Goal: Task Accomplishment & Management: Use online tool/utility

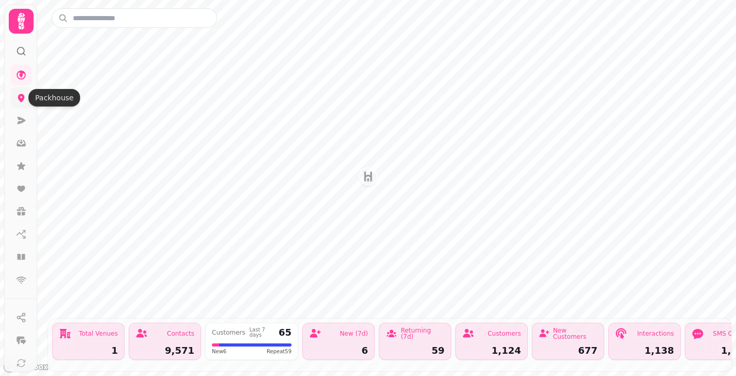
click at [21, 101] on icon at bounding box center [21, 98] width 7 height 8
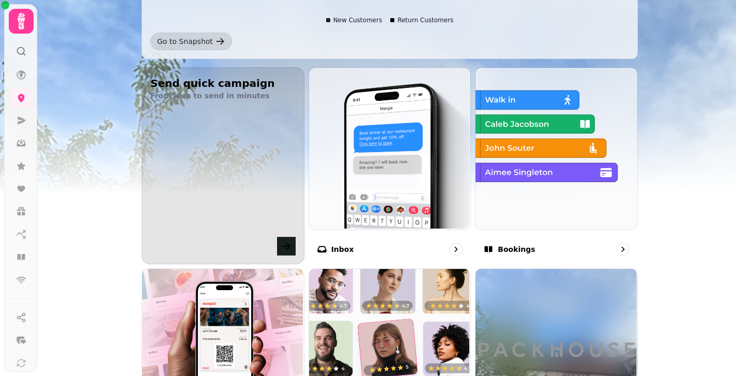
scroll to position [285, 0]
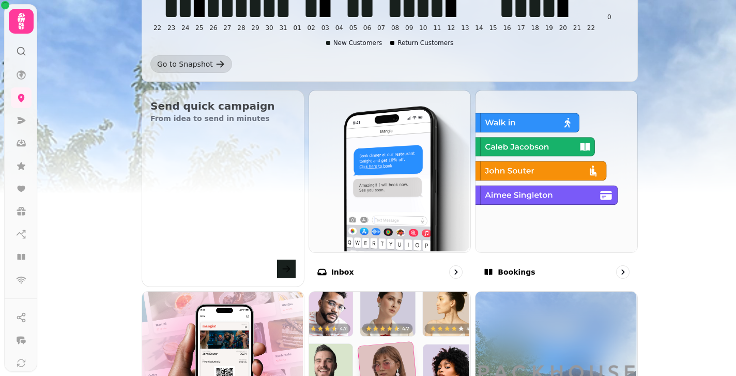
click at [21, 55] on icon at bounding box center [21, 51] width 10 height 10
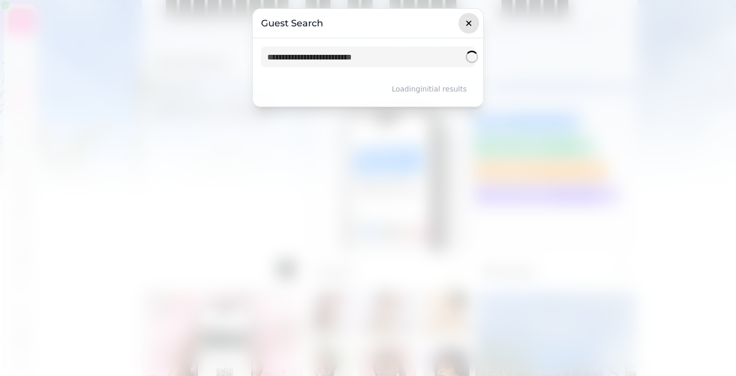
click at [468, 20] on icon "button" at bounding box center [468, 23] width 10 height 10
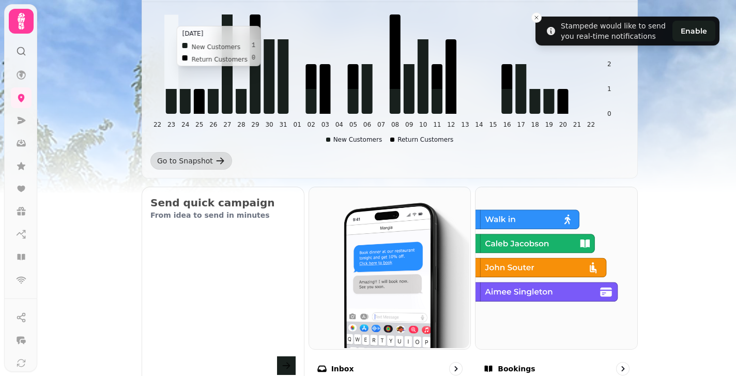
scroll to position [189, 0]
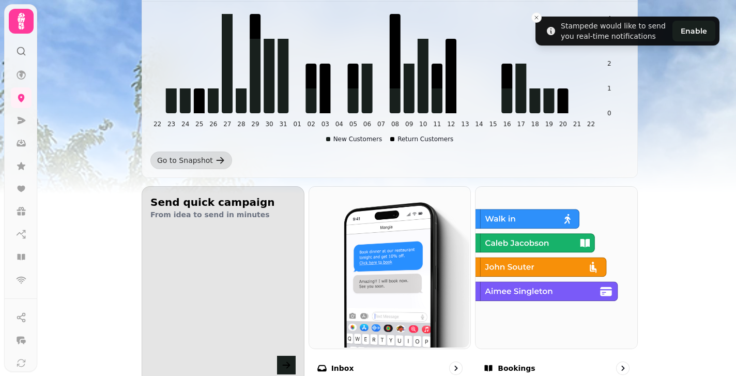
click at [170, 201] on h2 "Send quick campaign" at bounding box center [222, 202] width 145 height 14
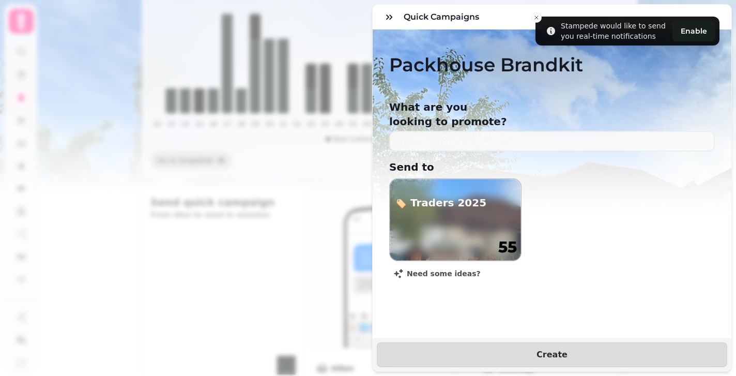
click at [458, 195] on h2 "🏷️ Traders 2025" at bounding box center [440, 202] width 92 height 14
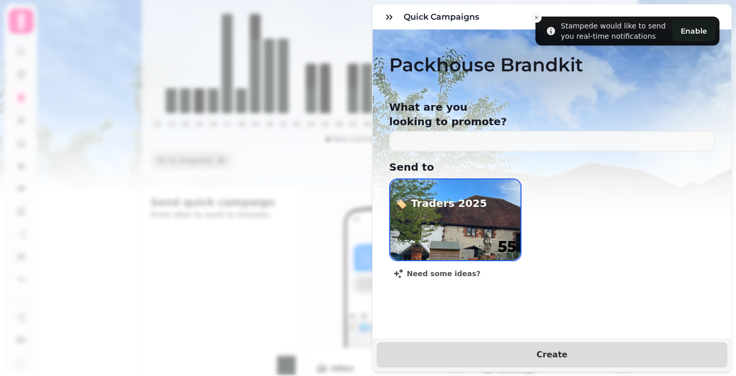
click at [507, 237] on h1 "55" at bounding box center [507, 246] width 19 height 19
click at [332, 236] on div "Quick Campaigns Packhouse Brandkit What are you looking to promote? Send to 🏷️ …" at bounding box center [368, 196] width 736 height 359
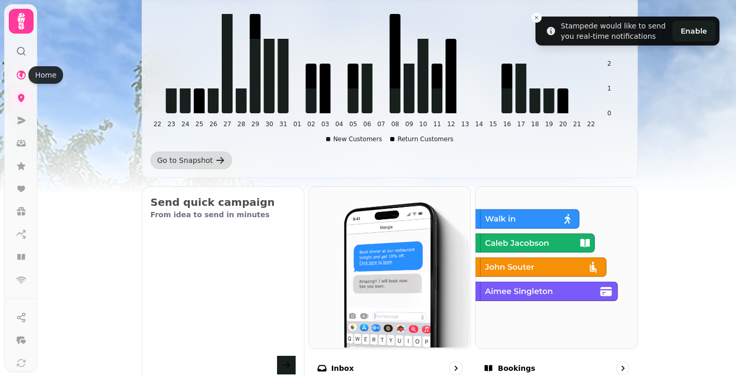
click at [23, 76] on icon at bounding box center [21, 75] width 10 height 10
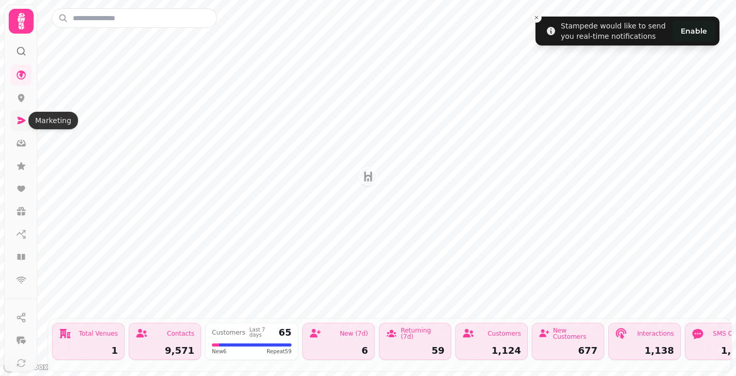
click at [22, 118] on icon at bounding box center [22, 120] width 8 height 7
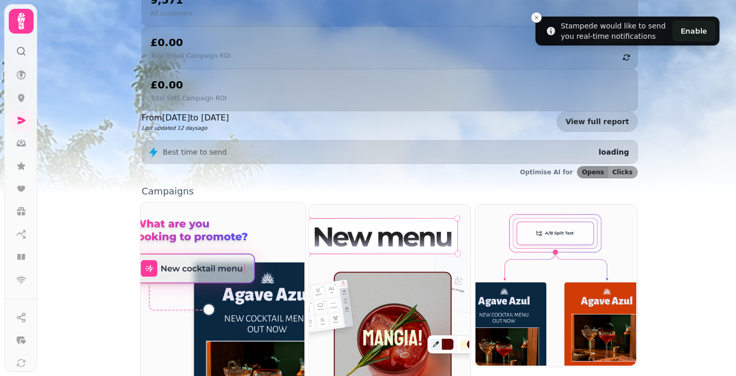
scroll to position [172, 0]
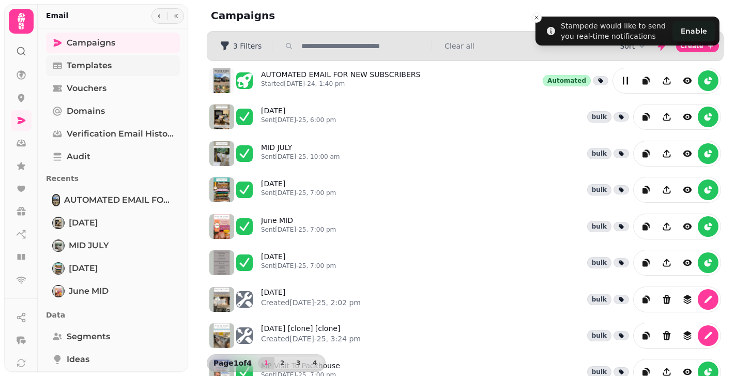
click at [95, 68] on span "Templates" at bounding box center [89, 65] width 45 height 12
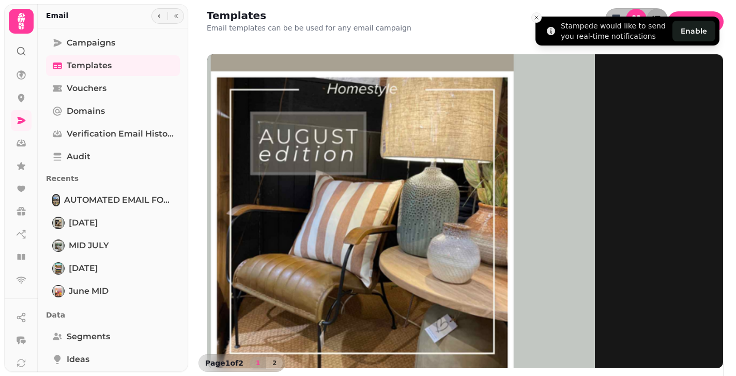
click at [538, 20] on icon "Close toast" at bounding box center [536, 17] width 6 height 6
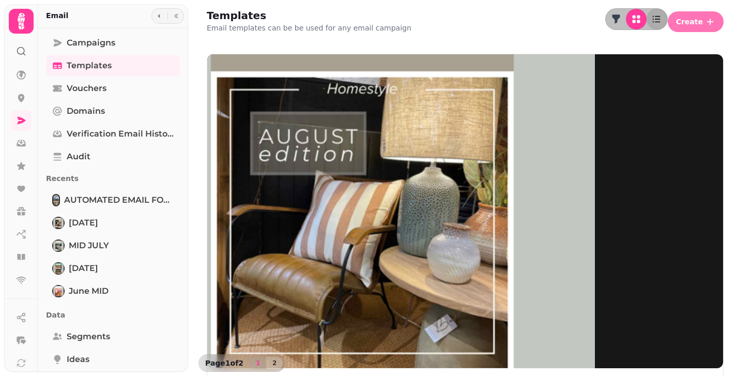
click at [685, 22] on span "Create" at bounding box center [689, 21] width 27 height 7
click at [670, 46] on button "From scratch" at bounding box center [696, 40] width 53 height 12
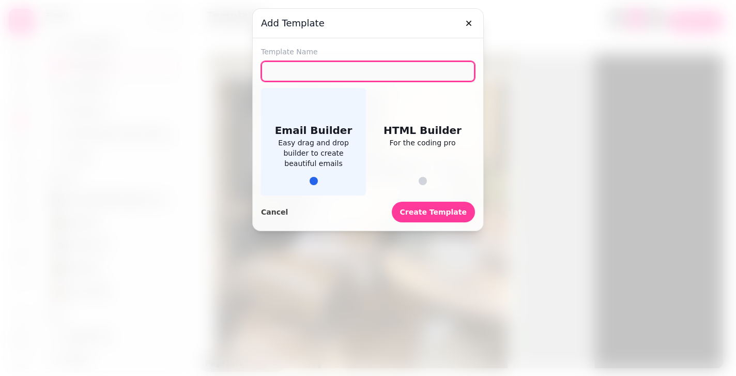
click at [411, 71] on input "text" at bounding box center [368, 71] width 214 height 21
type input "*"
type input "**********"
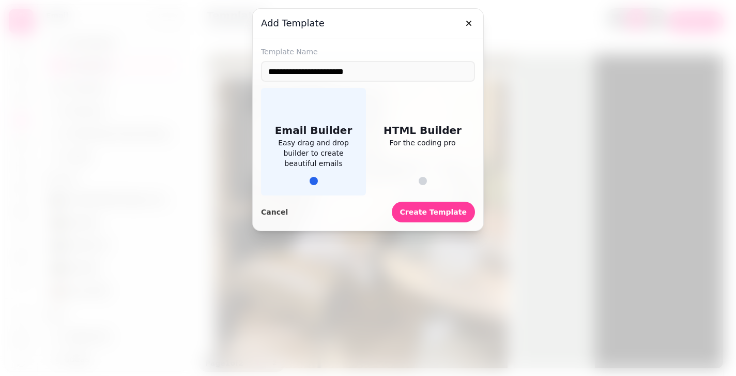
click at [340, 154] on span "Easy drag and drop builder to create beautiful emails" at bounding box center [313, 152] width 80 height 31
click at [419, 209] on span "Create Template" at bounding box center [433, 211] width 67 height 7
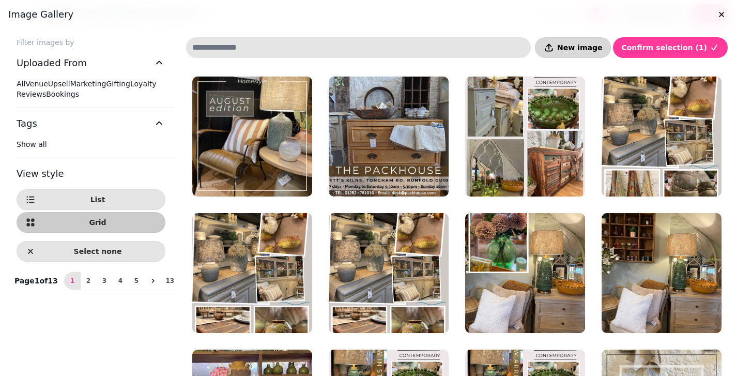
click at [594, 50] on span "New image" at bounding box center [579, 47] width 45 height 7
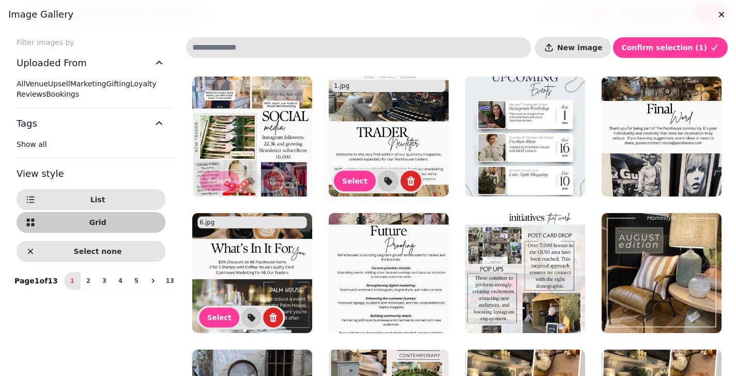
click at [376, 141] on img at bounding box center [389, 136] width 120 height 120
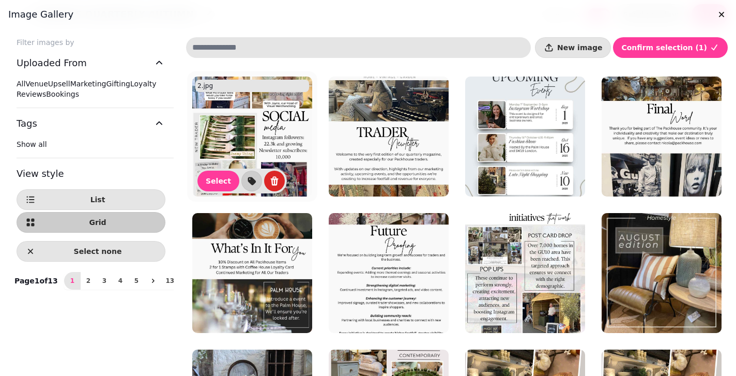
click at [246, 147] on img at bounding box center [252, 136] width 120 height 120
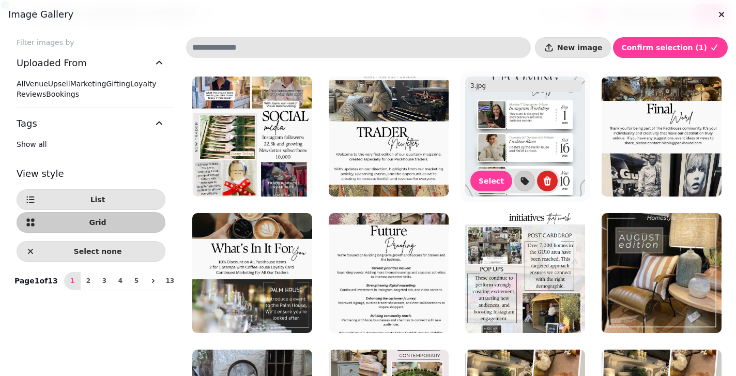
click at [494, 137] on img at bounding box center [525, 136] width 120 height 120
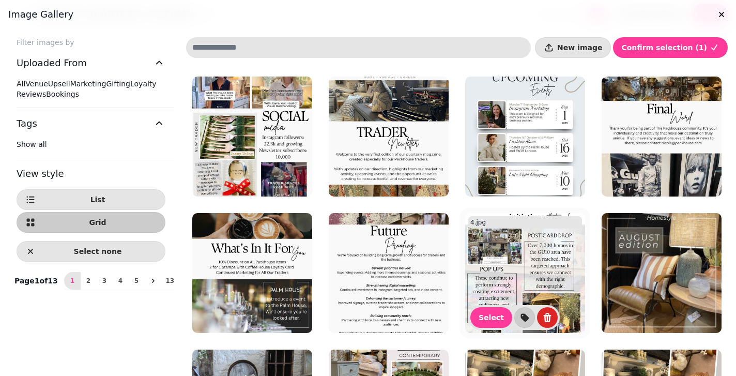
click at [509, 244] on img at bounding box center [525, 273] width 120 height 120
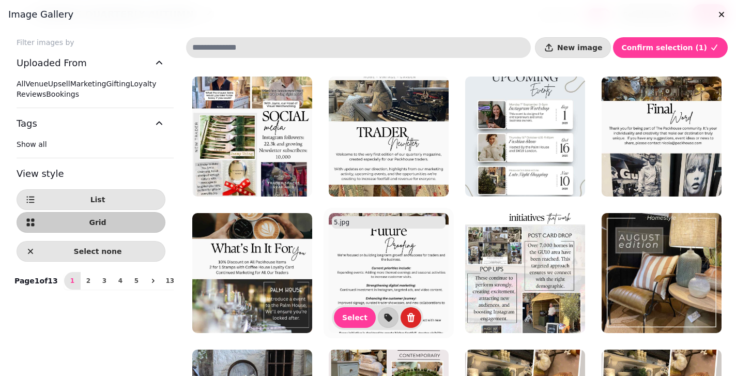
click at [353, 284] on img at bounding box center [389, 273] width 120 height 120
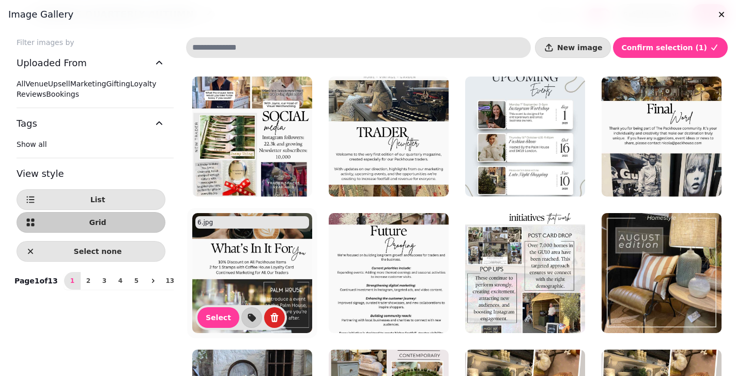
click at [216, 271] on img at bounding box center [252, 273] width 120 height 120
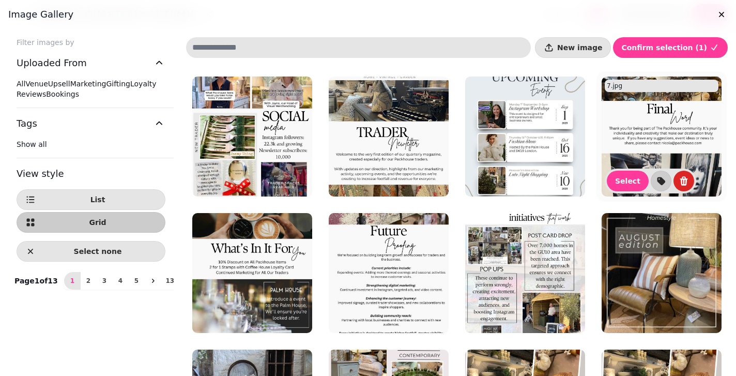
click at [658, 124] on img at bounding box center [661, 136] width 120 height 120
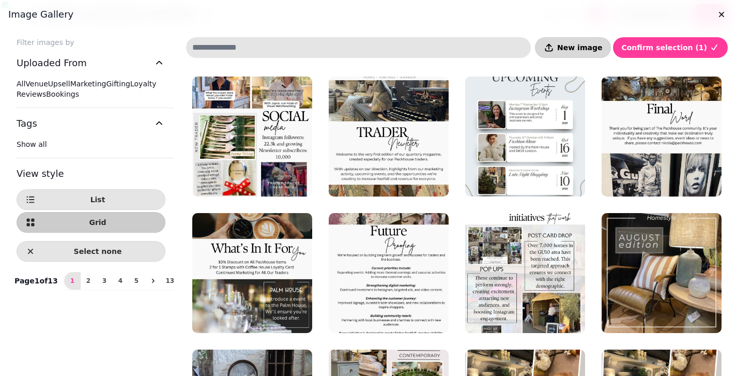
click at [598, 41] on button "New image" at bounding box center [573, 47] width 76 height 21
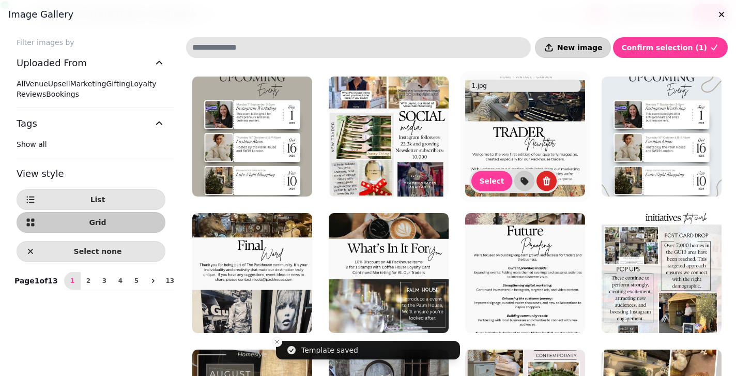
click at [597, 51] on span "New image" at bounding box center [579, 47] width 45 height 7
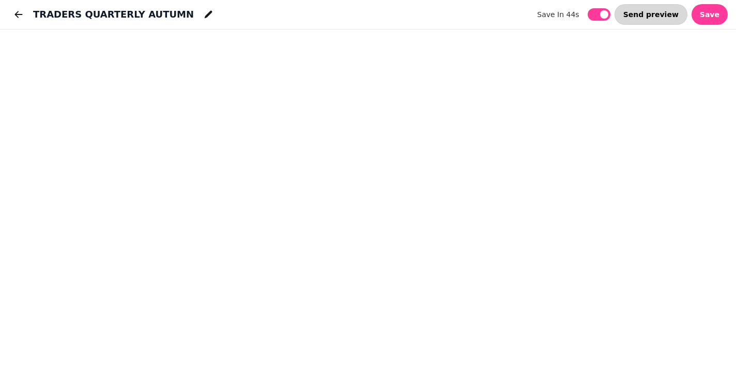
click at [647, 9] on button "Send preview" at bounding box center [650, 14] width 73 height 21
select select "**********"
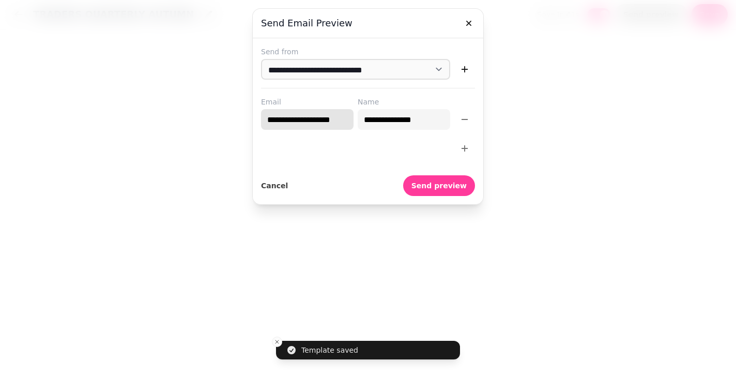
drag, startPoint x: 264, startPoint y: 118, endPoint x: 338, endPoint y: 120, distance: 74.4
type input "*"
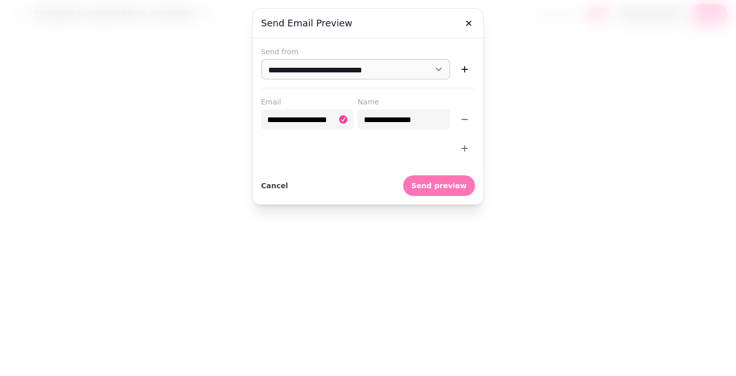
click at [427, 176] on button "Send preview" at bounding box center [439, 185] width 72 height 21
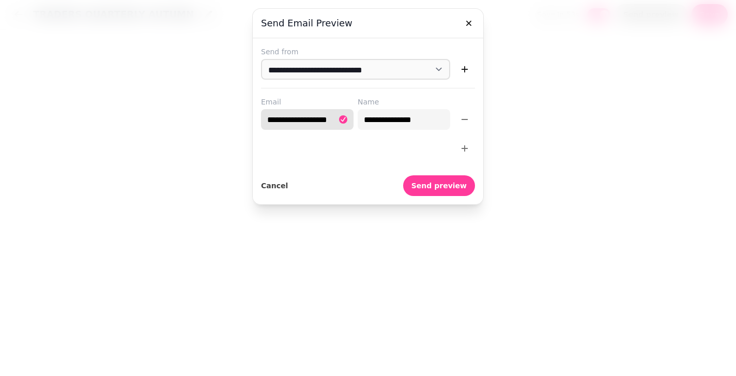
drag, startPoint x: 264, startPoint y: 122, endPoint x: 358, endPoint y: 127, distance: 94.1
click at [358, 127] on div "**********" at bounding box center [368, 113] width 214 height 33
type input "******"
type input "**********"
click at [441, 185] on span "Send preview" at bounding box center [438, 185] width 55 height 7
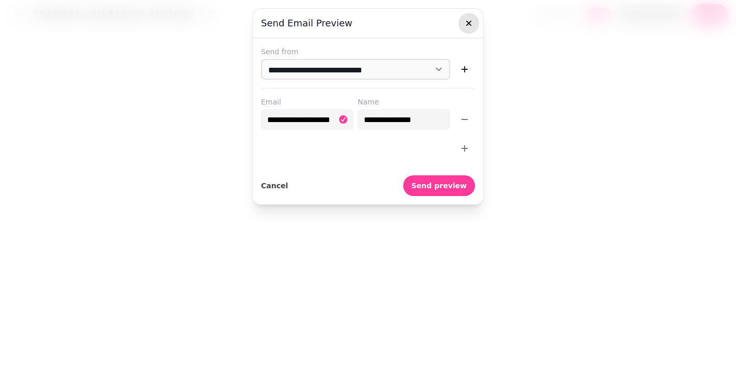
click at [471, 23] on icon "button" at bounding box center [468, 23] width 10 height 10
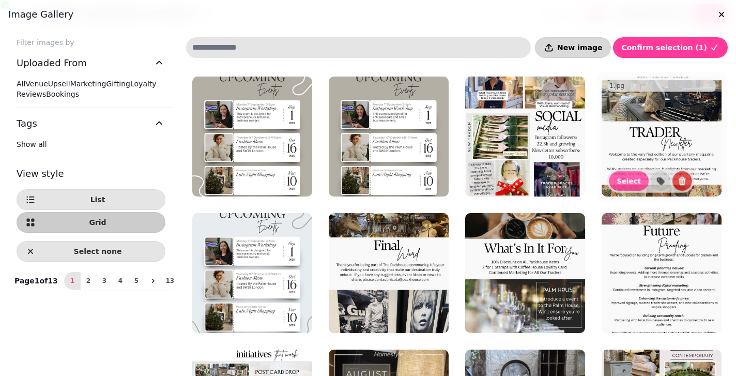
click at [596, 53] on button "New image" at bounding box center [573, 47] width 76 height 21
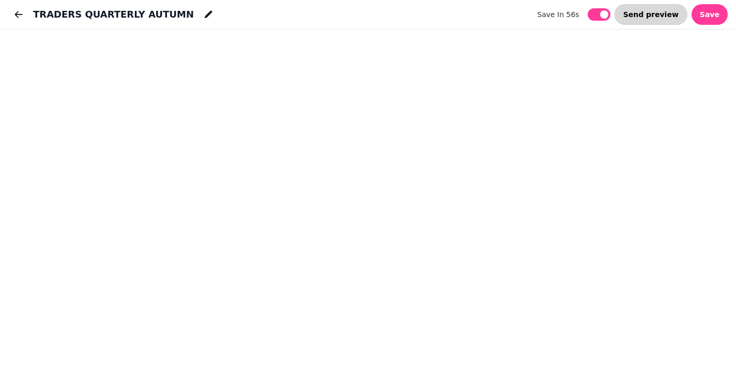
click at [664, 13] on span "Send preview" at bounding box center [650, 14] width 55 height 7
select select "**********"
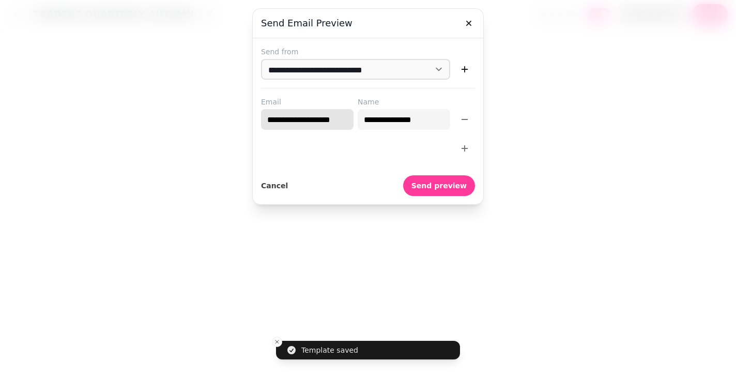
drag, startPoint x: 267, startPoint y: 120, endPoint x: 357, endPoint y: 120, distance: 90.4
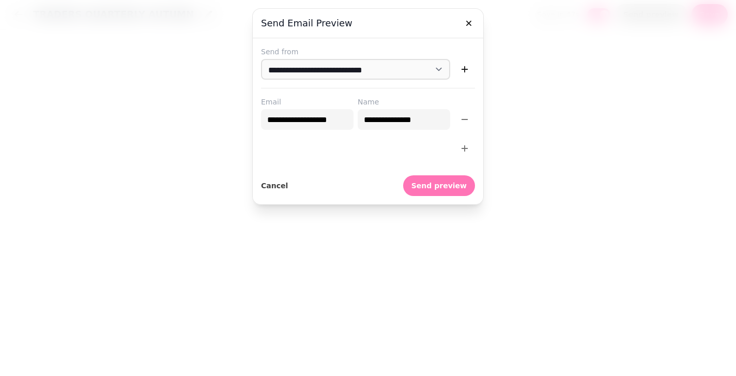
click at [433, 186] on span "Send preview" at bounding box center [438, 185] width 55 height 7
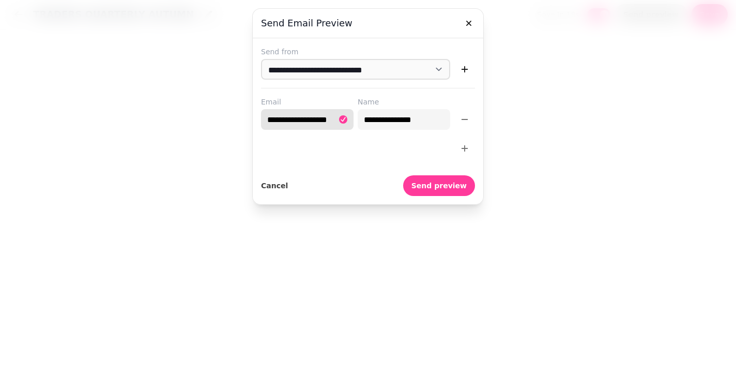
drag, startPoint x: 267, startPoint y: 119, endPoint x: 358, endPoint y: 119, distance: 91.4
click at [358, 119] on div "**********" at bounding box center [368, 113] width 214 height 33
type input "******"
type input "**********"
click at [444, 185] on span "Send preview" at bounding box center [438, 185] width 55 height 7
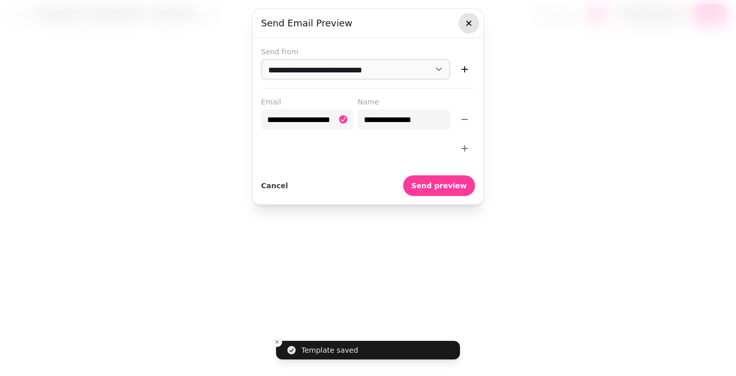
click at [468, 27] on icon "button" at bounding box center [468, 23] width 10 height 10
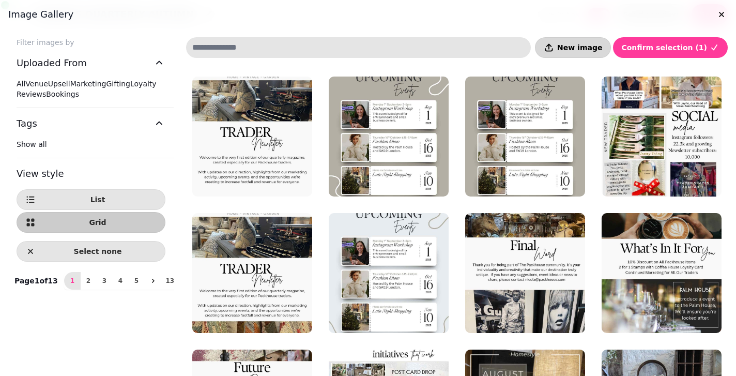
click at [594, 49] on span "New image" at bounding box center [579, 47] width 45 height 7
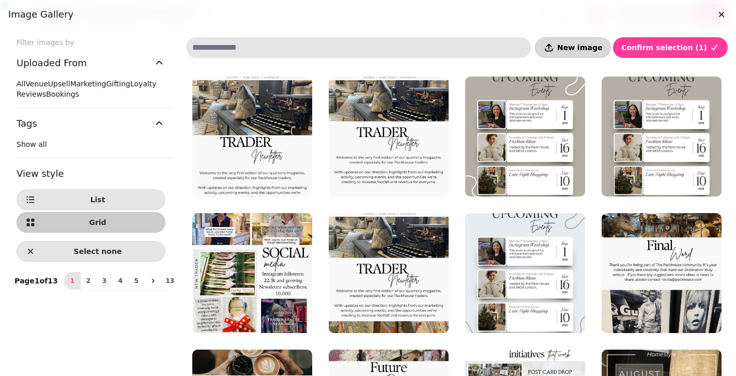
click at [584, 48] on span "New image" at bounding box center [579, 47] width 45 height 7
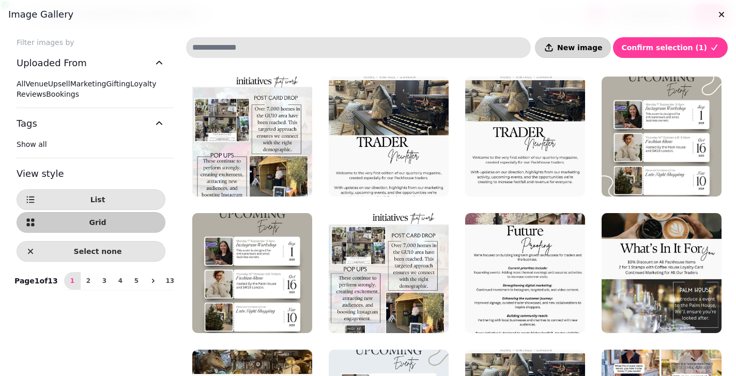
click at [587, 46] on span "New image" at bounding box center [579, 47] width 45 height 7
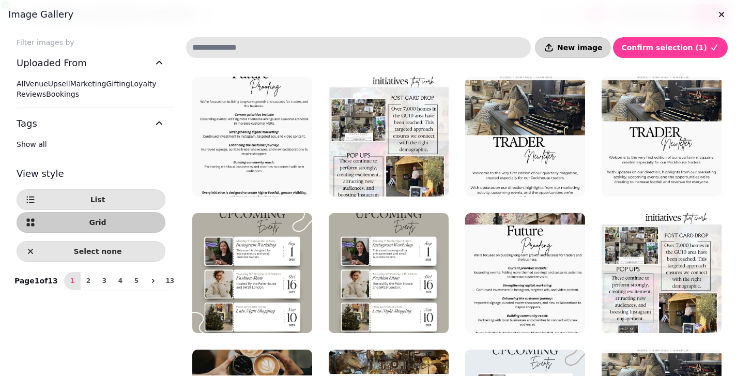
click at [592, 50] on span "New image" at bounding box center [579, 47] width 45 height 7
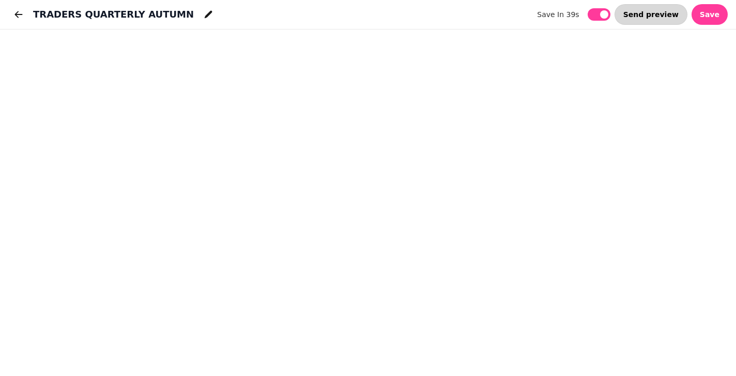
click at [659, 15] on span "Send preview" at bounding box center [650, 14] width 55 height 7
select select "**********"
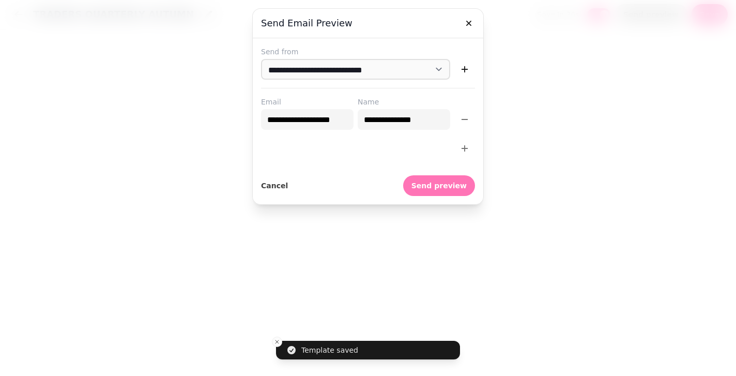
click at [438, 185] on span "Send preview" at bounding box center [438, 185] width 55 height 7
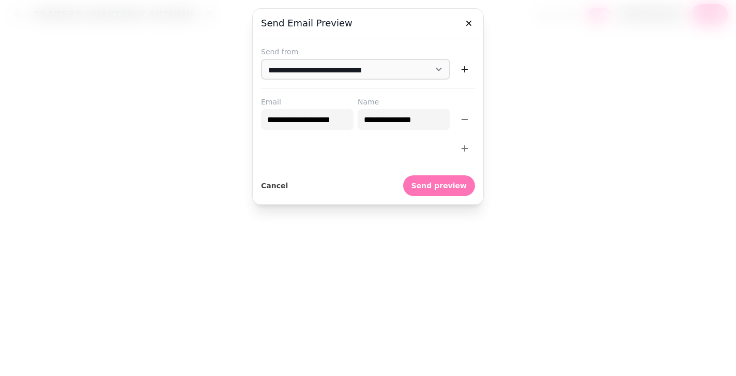
click at [441, 187] on span "Send preview" at bounding box center [438, 185] width 55 height 7
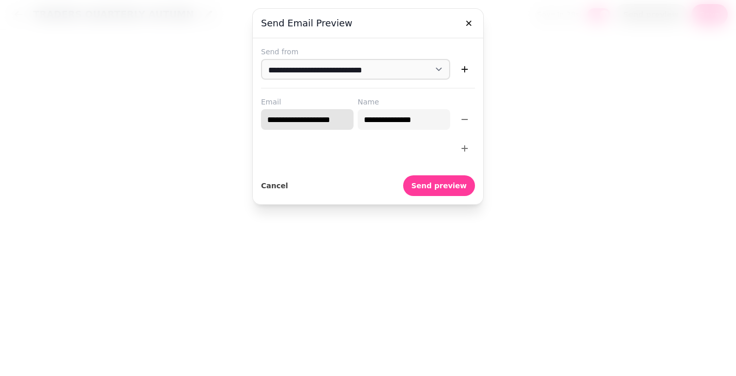
drag, startPoint x: 267, startPoint y: 120, endPoint x: 353, endPoint y: 118, distance: 86.8
type input "**********"
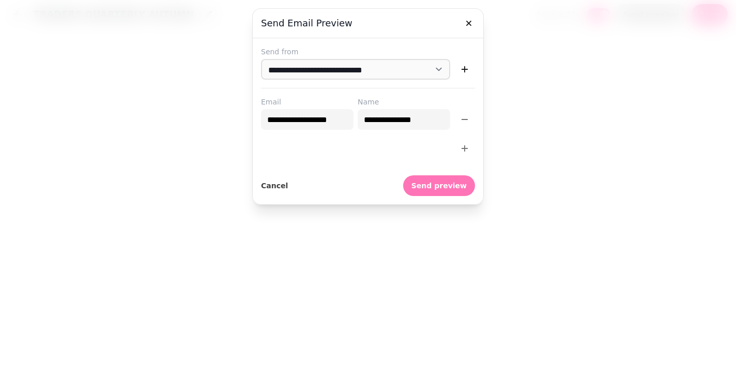
click at [455, 189] on span "Send preview" at bounding box center [438, 185] width 55 height 7
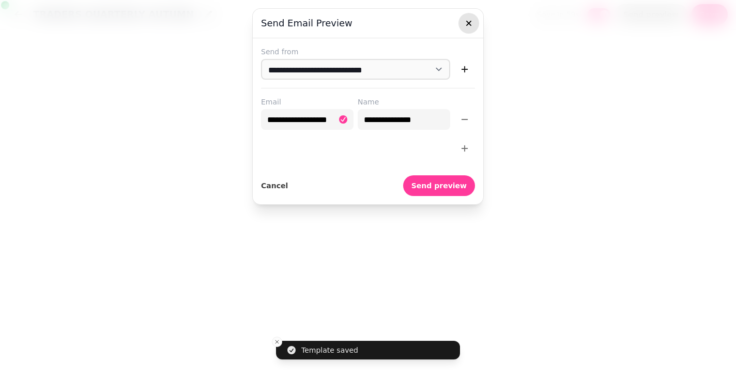
click at [469, 20] on icon "button" at bounding box center [468, 23] width 10 height 10
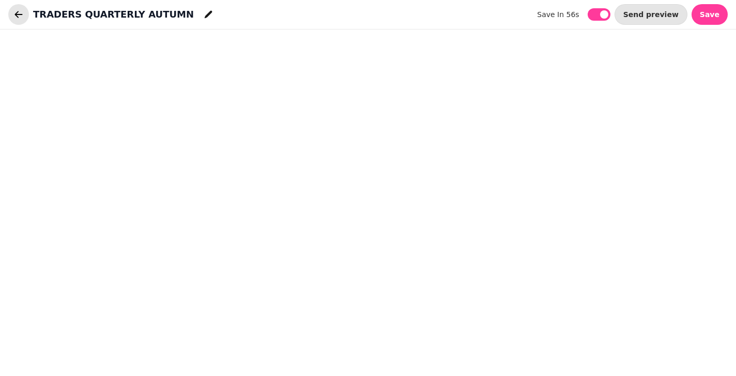
click at [19, 13] on icon "button" at bounding box center [18, 14] width 10 height 10
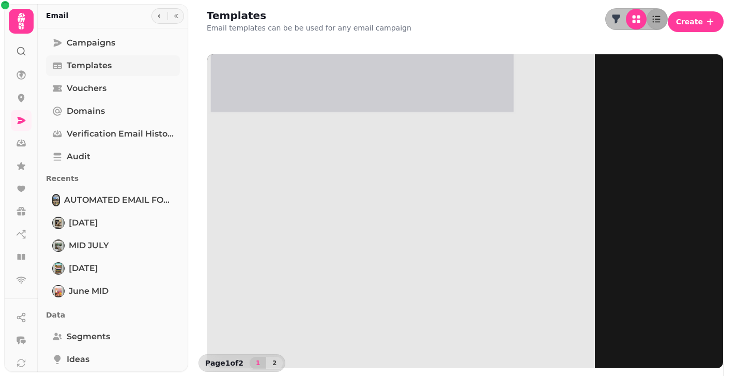
click at [93, 66] on span "Templates" at bounding box center [89, 65] width 45 height 12
click at [91, 65] on span "Templates" at bounding box center [89, 65] width 45 height 12
click at [692, 19] on span "Create" at bounding box center [689, 21] width 27 height 7
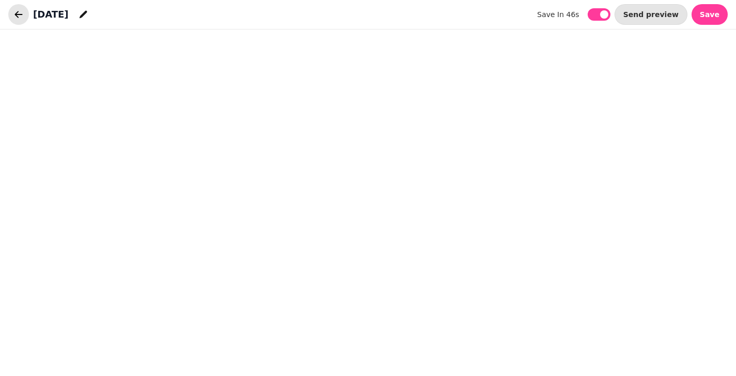
click at [18, 12] on icon "button" at bounding box center [19, 14] width 8 height 7
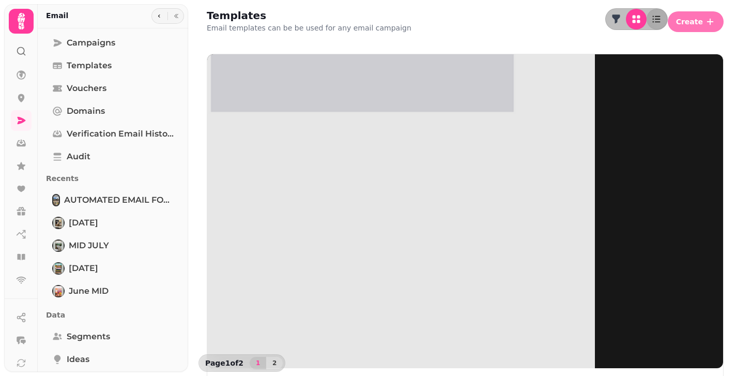
click at [683, 18] on span "Create" at bounding box center [689, 21] width 27 height 7
click at [641, 44] on button "From pre-made template" at bounding box center [618, 40] width 103 height 12
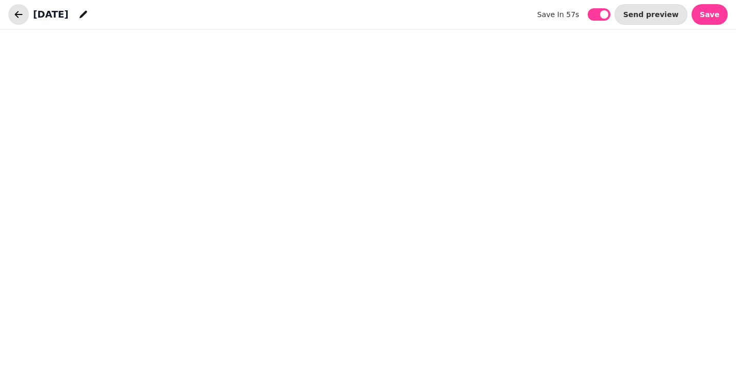
click at [19, 17] on icon "button" at bounding box center [18, 14] width 10 height 10
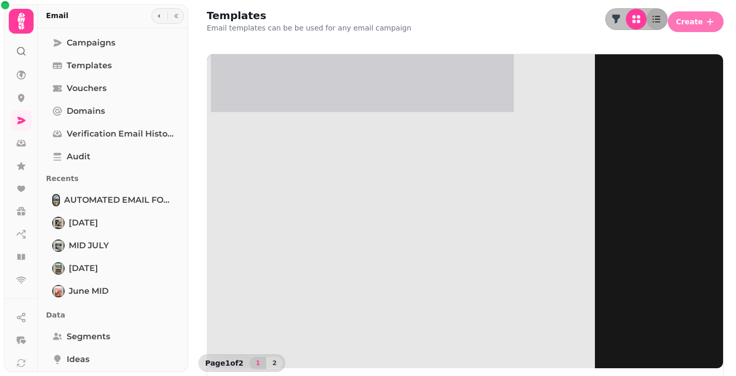
click at [687, 18] on span "Create" at bounding box center [689, 21] width 27 height 7
click at [670, 46] on button "From scratch" at bounding box center [696, 40] width 53 height 12
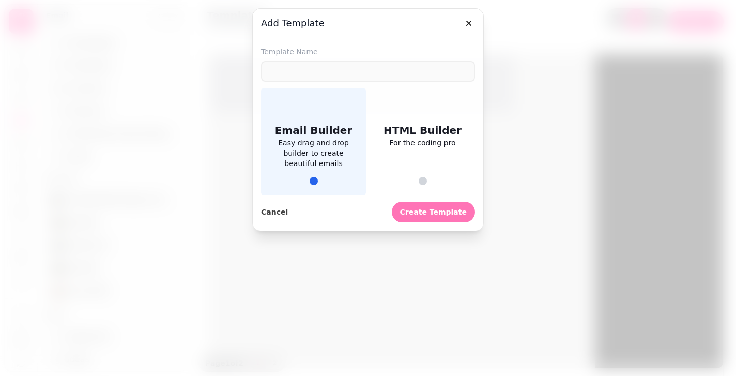
click at [422, 210] on span "Create Template" at bounding box center [433, 211] width 67 height 7
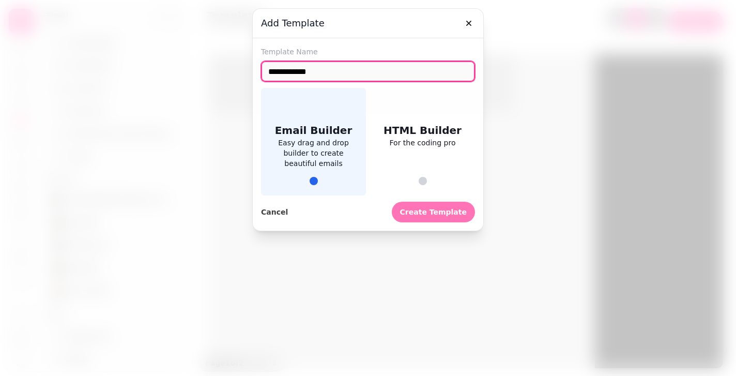
type input "**********"
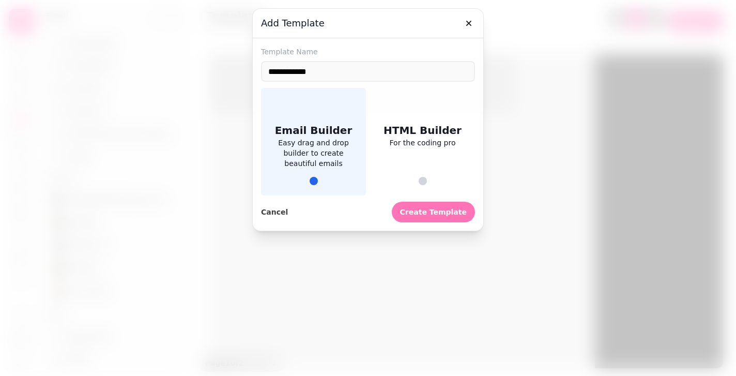
click at [440, 219] on button "Create Template" at bounding box center [433, 211] width 83 height 21
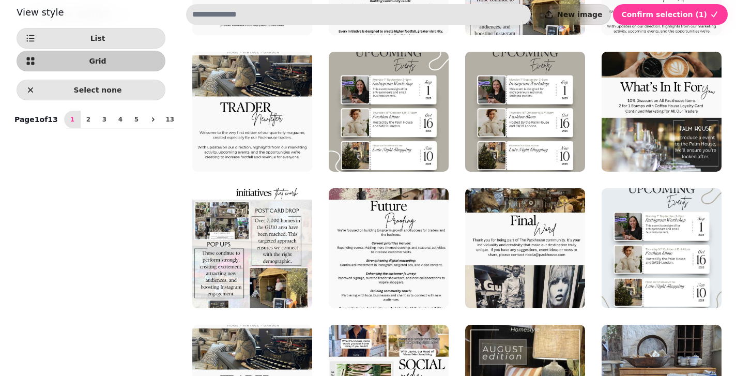
scroll to position [154, 0]
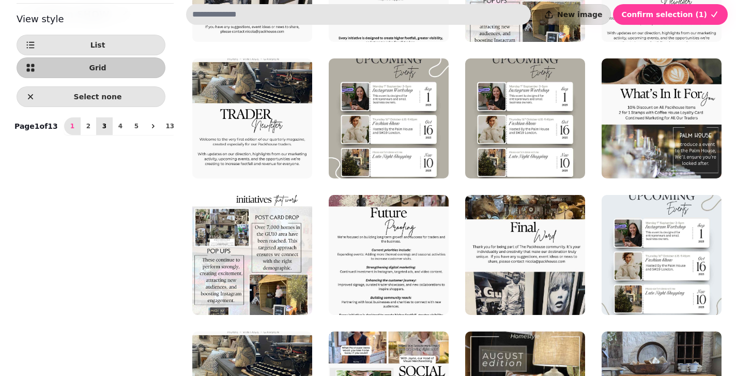
click at [100, 129] on span "3" at bounding box center [104, 126] width 8 height 6
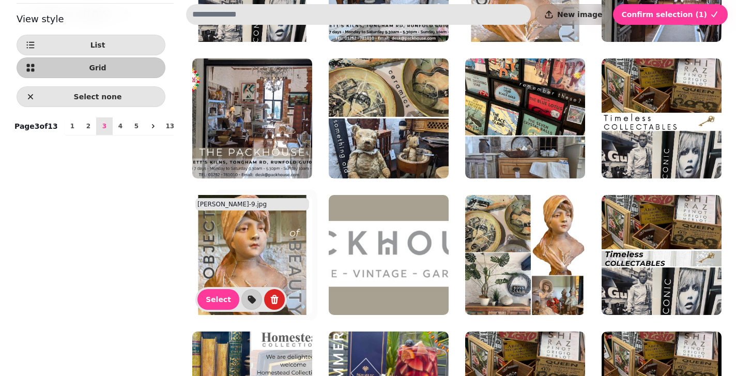
click at [398, 222] on img at bounding box center [389, 255] width 120 height 120
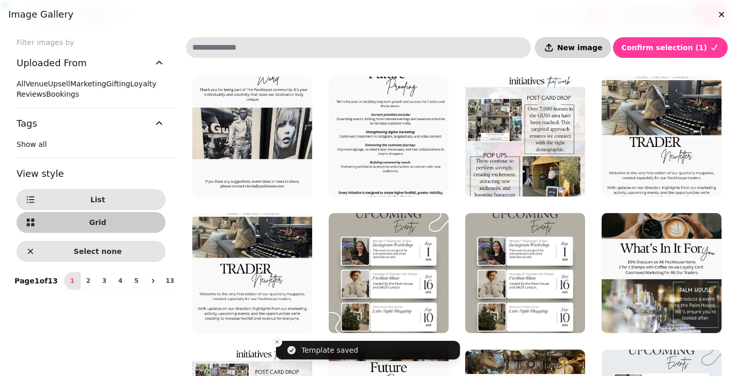
click at [602, 46] on span "New image" at bounding box center [579, 47] width 45 height 7
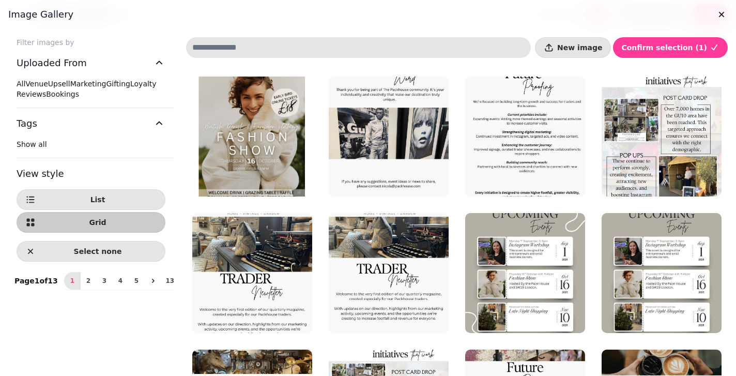
scroll to position [0, 0]
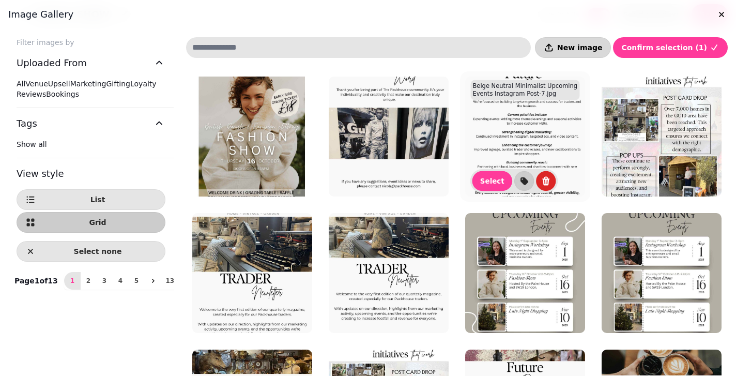
click at [591, 48] on span "New image" at bounding box center [579, 47] width 45 height 7
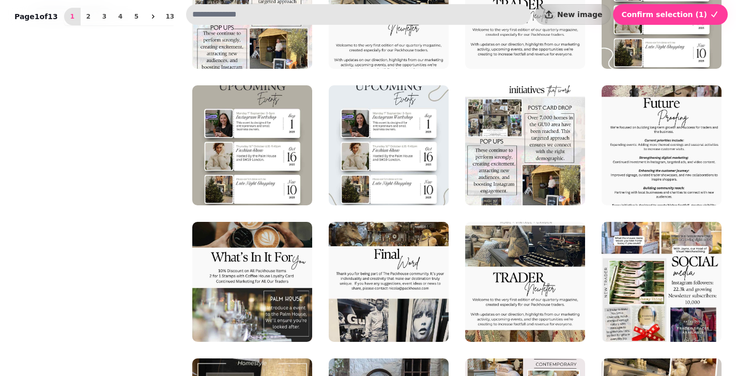
scroll to position [263, 0]
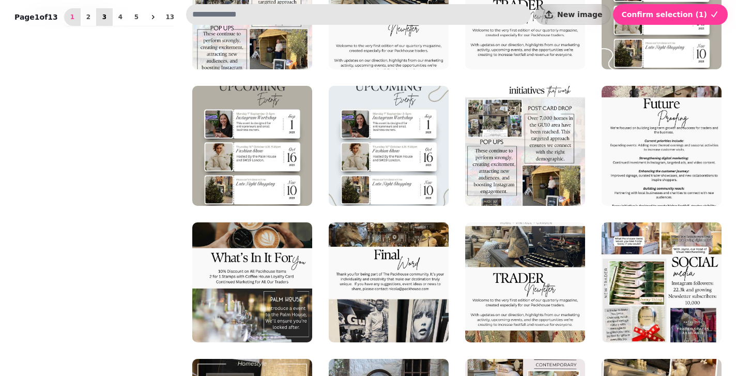
click at [100, 20] on span "3" at bounding box center [104, 17] width 8 height 6
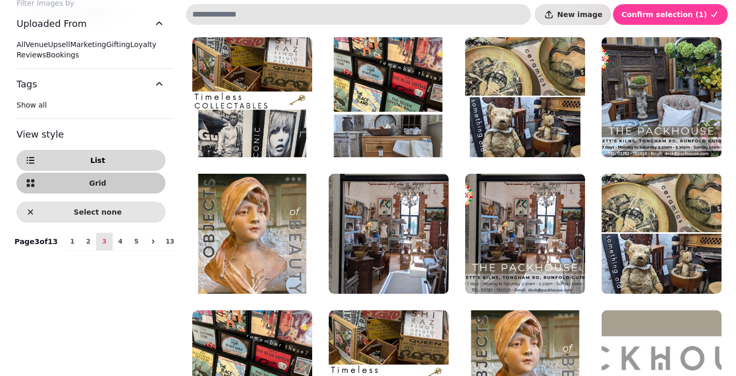
scroll to position [47, 0]
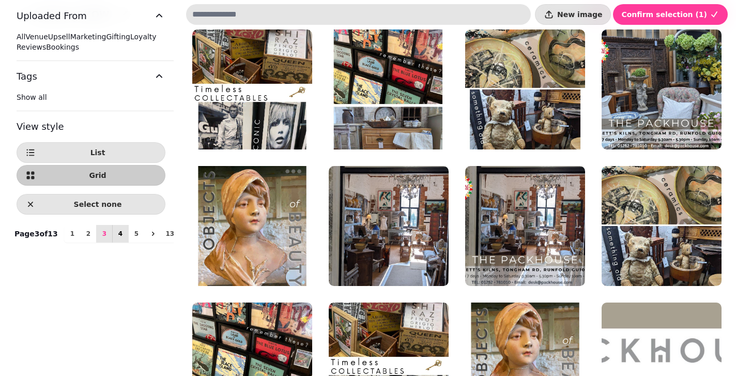
click at [116, 237] on span "4" at bounding box center [120, 233] width 8 height 6
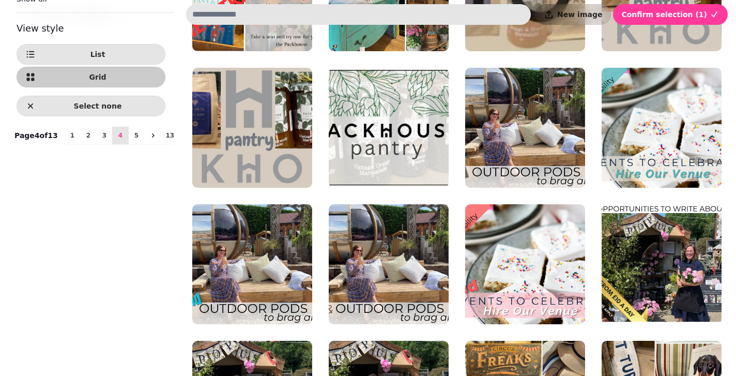
scroll to position [148, 0]
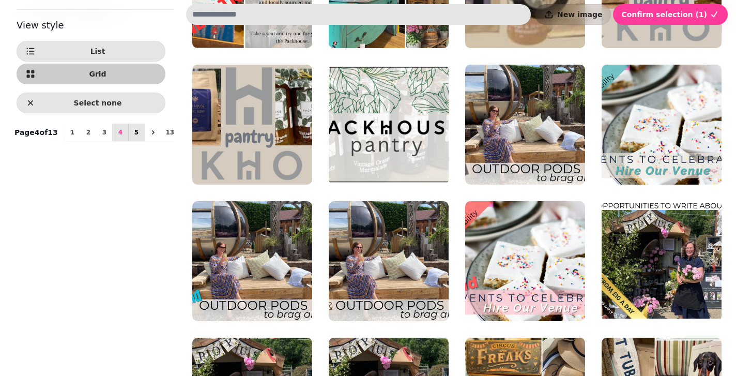
click at [132, 135] on span "5" at bounding box center [136, 132] width 8 height 6
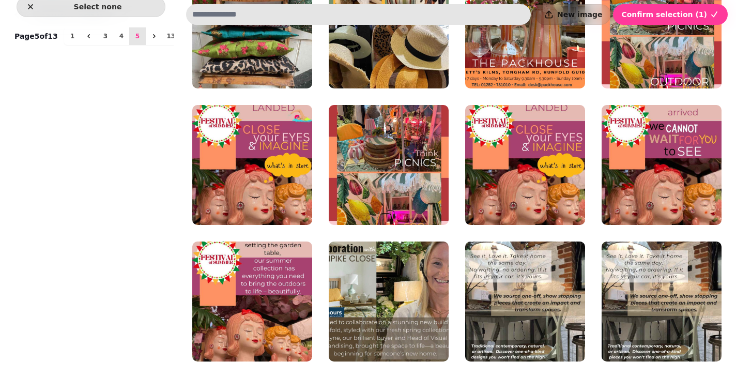
scroll to position [223, 0]
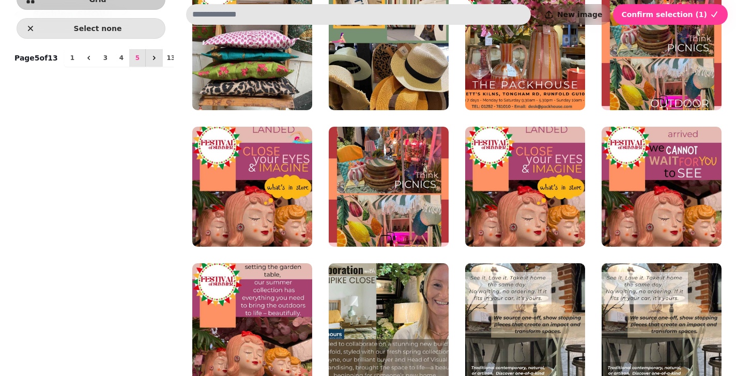
click at [150, 62] on icon "next" at bounding box center [154, 58] width 8 height 8
click at [133, 61] on span "6" at bounding box center [137, 58] width 8 height 6
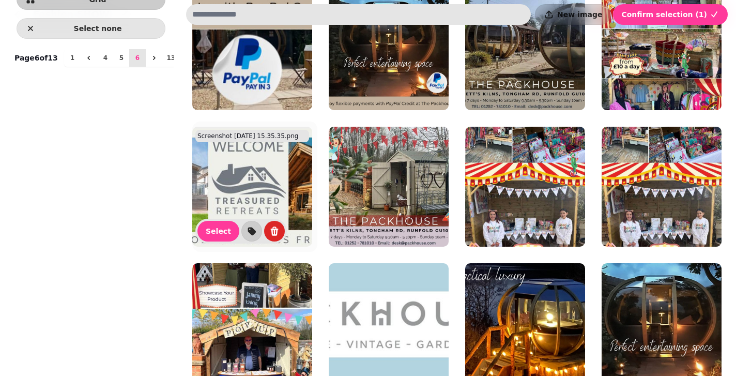
click at [308, 199] on img at bounding box center [252, 187] width 120 height 120
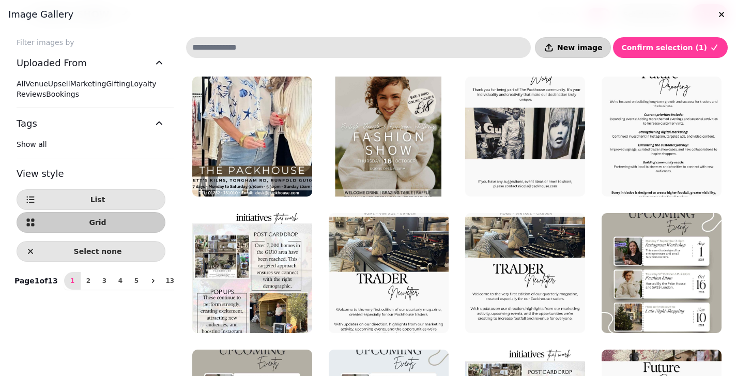
click at [596, 55] on button "New image" at bounding box center [573, 47] width 76 height 21
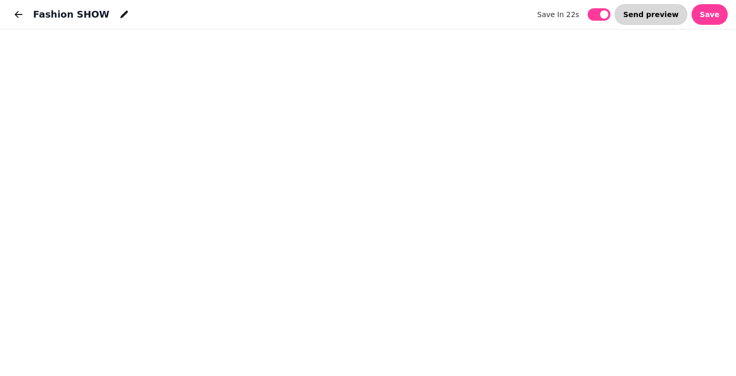
click at [669, 18] on span "Send preview" at bounding box center [650, 14] width 55 height 7
select select "**********"
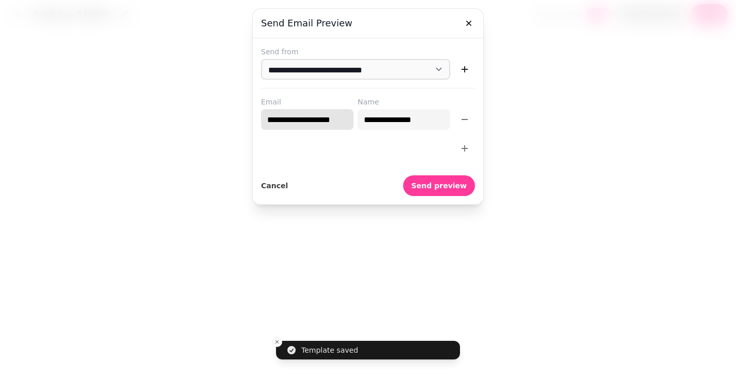
drag, startPoint x: 261, startPoint y: 119, endPoint x: 376, endPoint y: 120, distance: 114.7
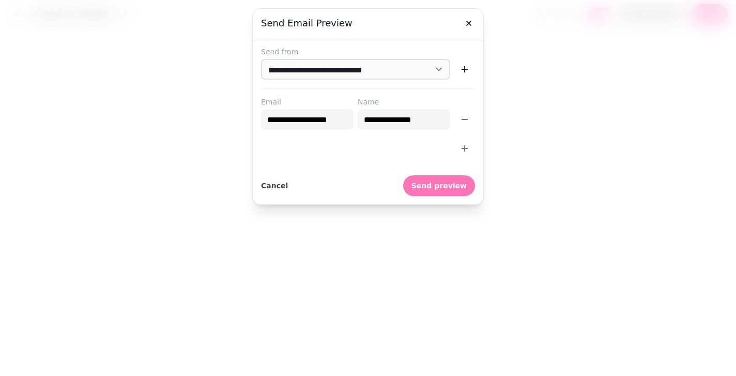
click at [458, 184] on span "Send preview" at bounding box center [438, 185] width 55 height 7
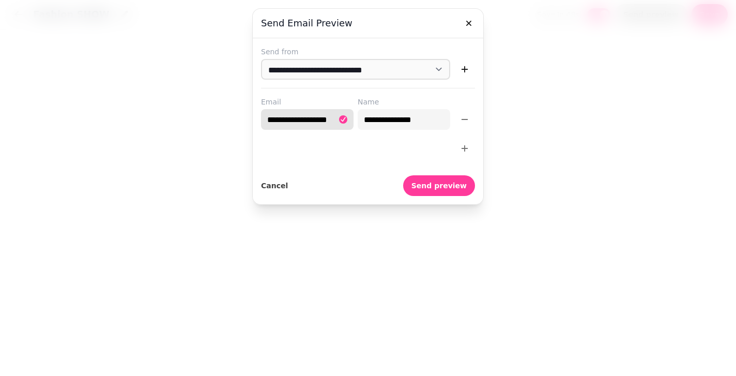
drag, startPoint x: 265, startPoint y: 118, endPoint x: 339, endPoint y: 115, distance: 74.5
click at [339, 115] on div "**********" at bounding box center [307, 119] width 92 height 21
type input "*"
type input "**********"
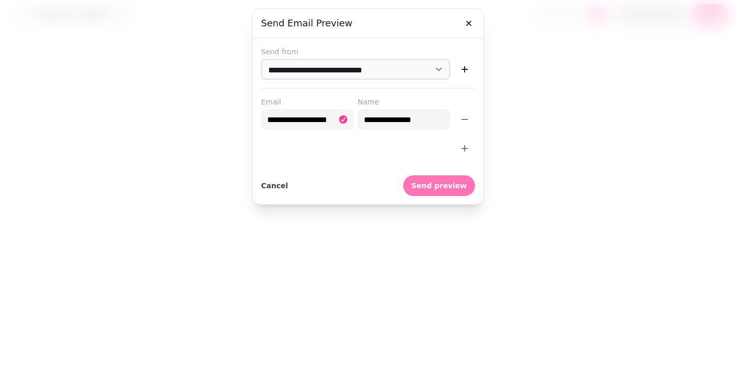
click at [440, 186] on span "Send preview" at bounding box center [438, 185] width 55 height 7
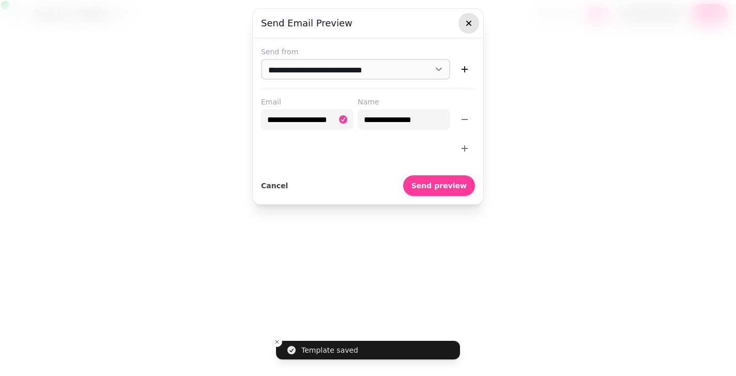
click at [470, 22] on icon "button" at bounding box center [468, 23] width 5 height 5
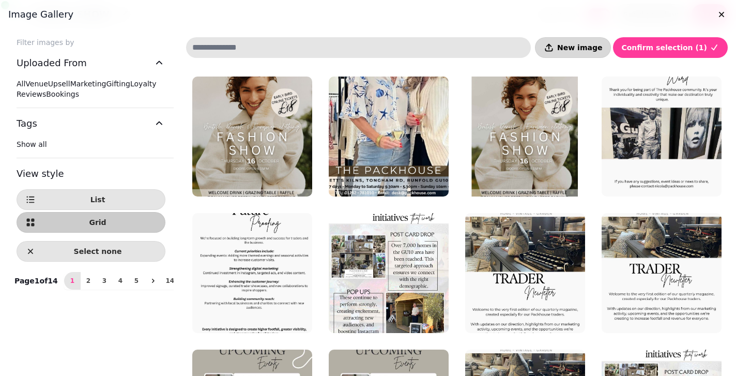
click at [593, 49] on span "New image" at bounding box center [579, 47] width 45 height 7
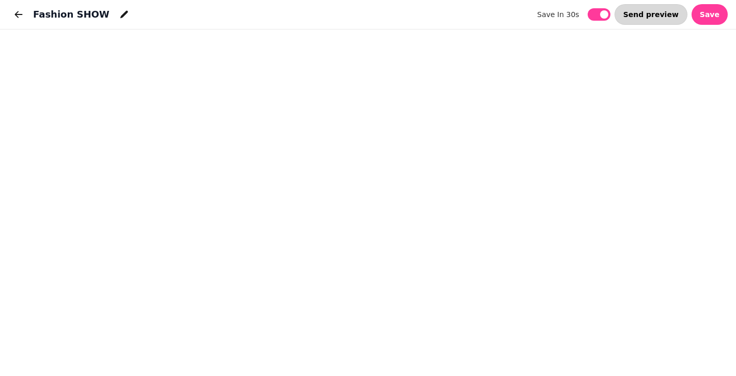
click at [651, 15] on span "Send preview" at bounding box center [650, 14] width 55 height 7
select select "**********"
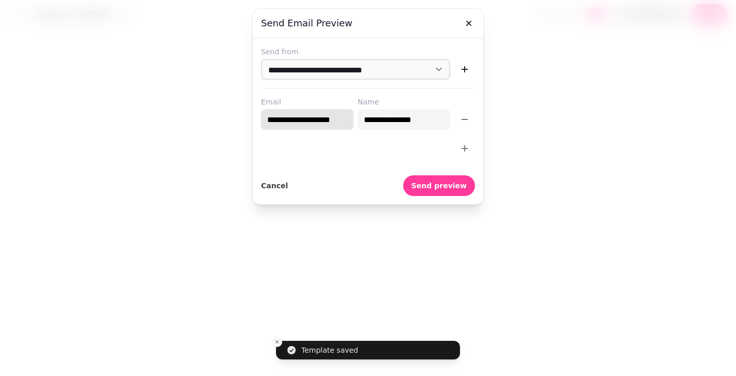
drag, startPoint x: 263, startPoint y: 121, endPoint x: 355, endPoint y: 121, distance: 92.5
type input "*"
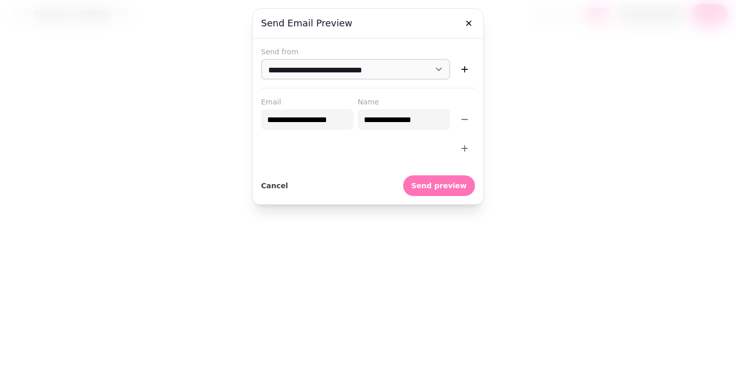
click at [431, 182] on span "Send preview" at bounding box center [438, 185] width 55 height 7
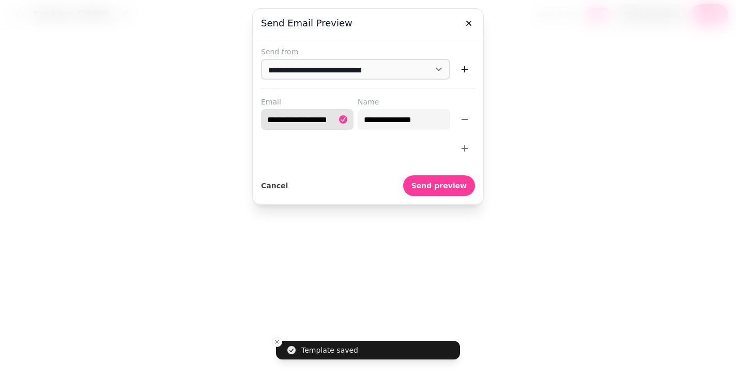
drag, startPoint x: 265, startPoint y: 122, endPoint x: 353, endPoint y: 128, distance: 88.5
click at [353, 128] on div "**********" at bounding box center [368, 113] width 214 height 33
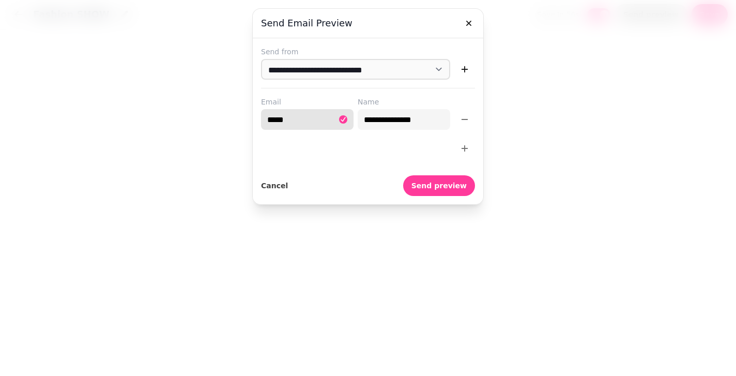
type input "******"
type input "**********"
click at [434, 180] on button "Send preview" at bounding box center [439, 185] width 72 height 21
